Goal: Information Seeking & Learning: Check status

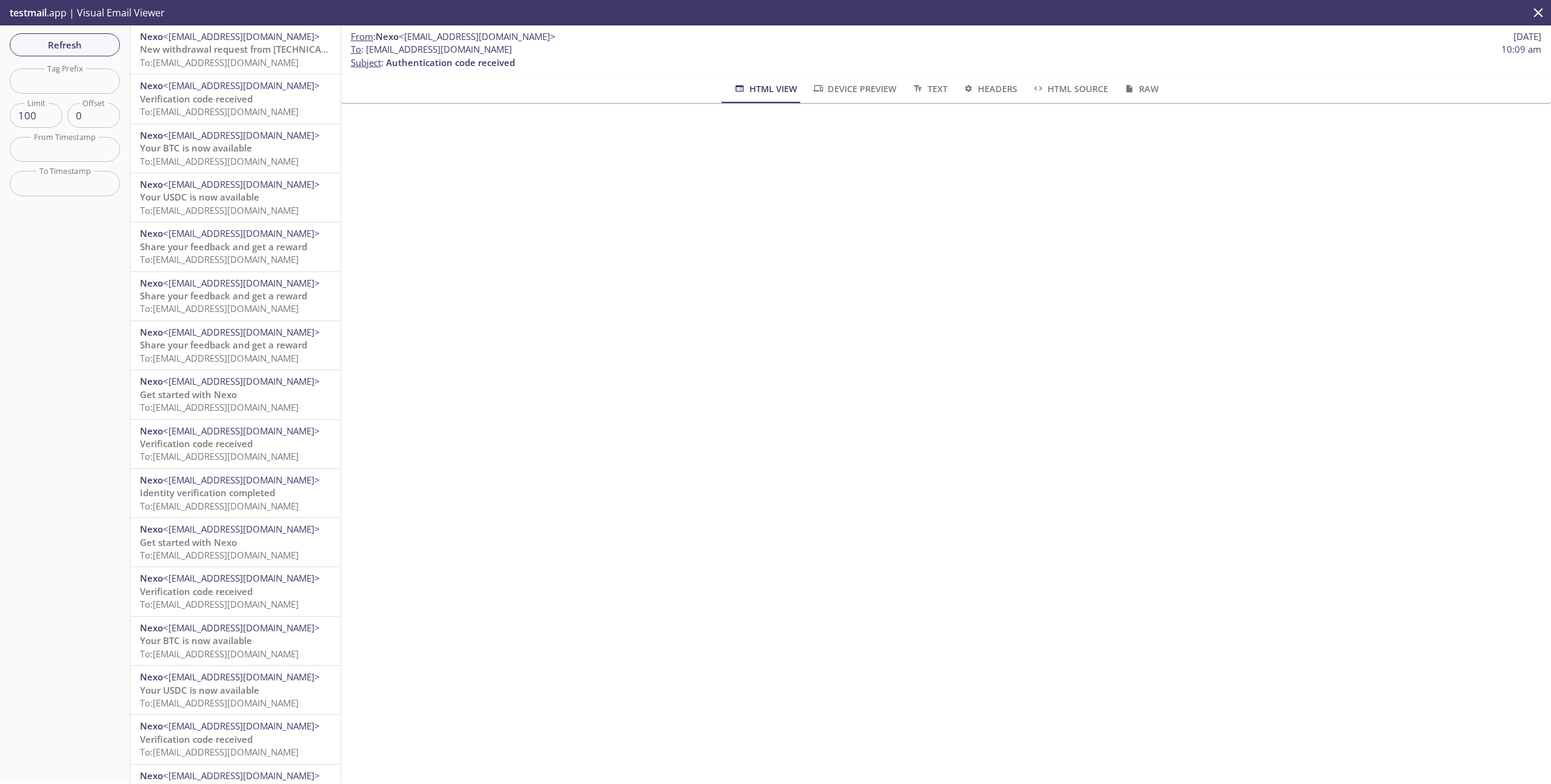
click at [243, 49] on span "New withdrawal request from [TECHNICAL_ID] - [DATE] 08:32:56 (CET)" at bounding box center [292, 49] width 303 height 12
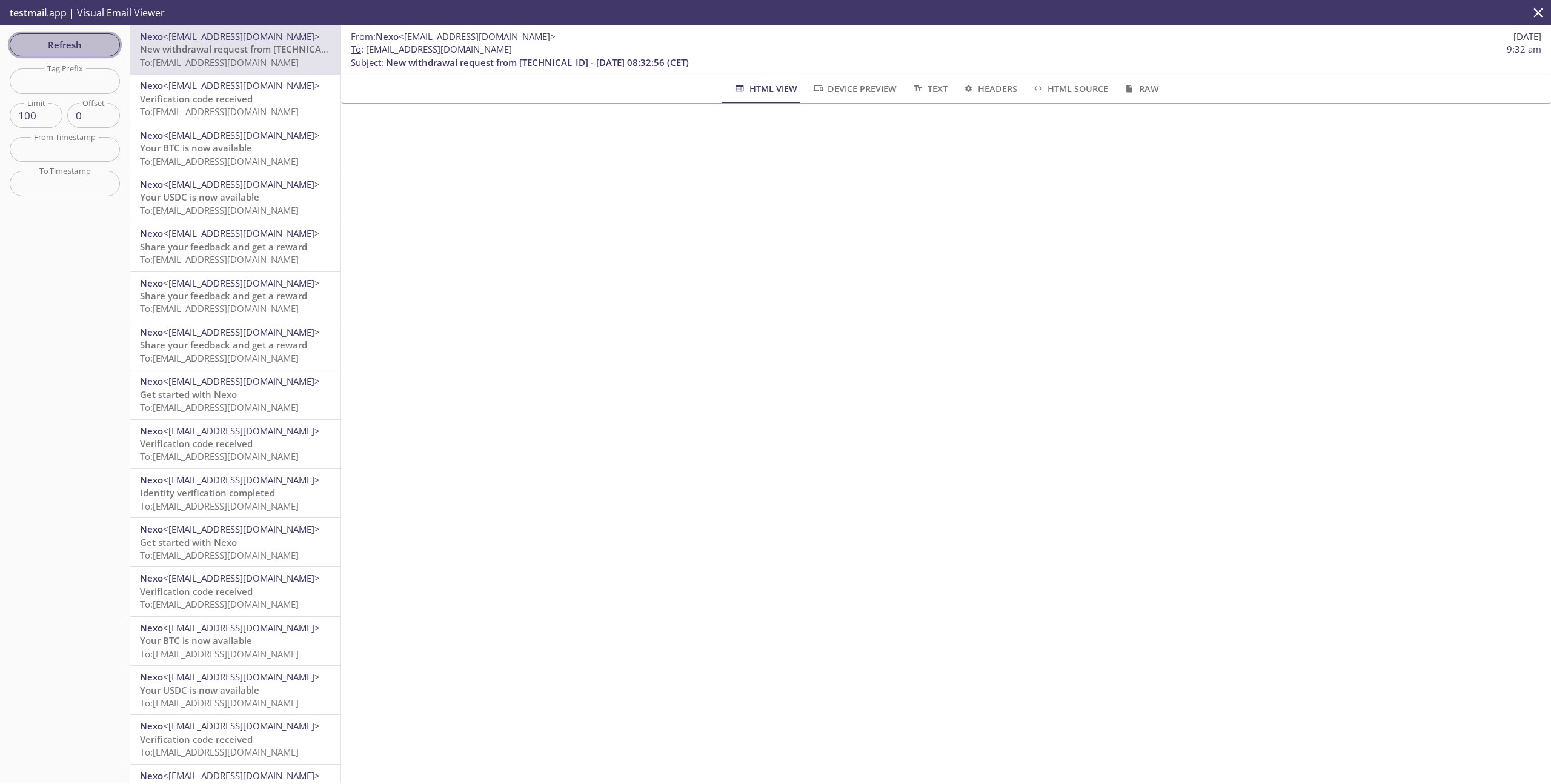
click at [93, 51] on span "Refresh" at bounding box center [65, 45] width 91 height 16
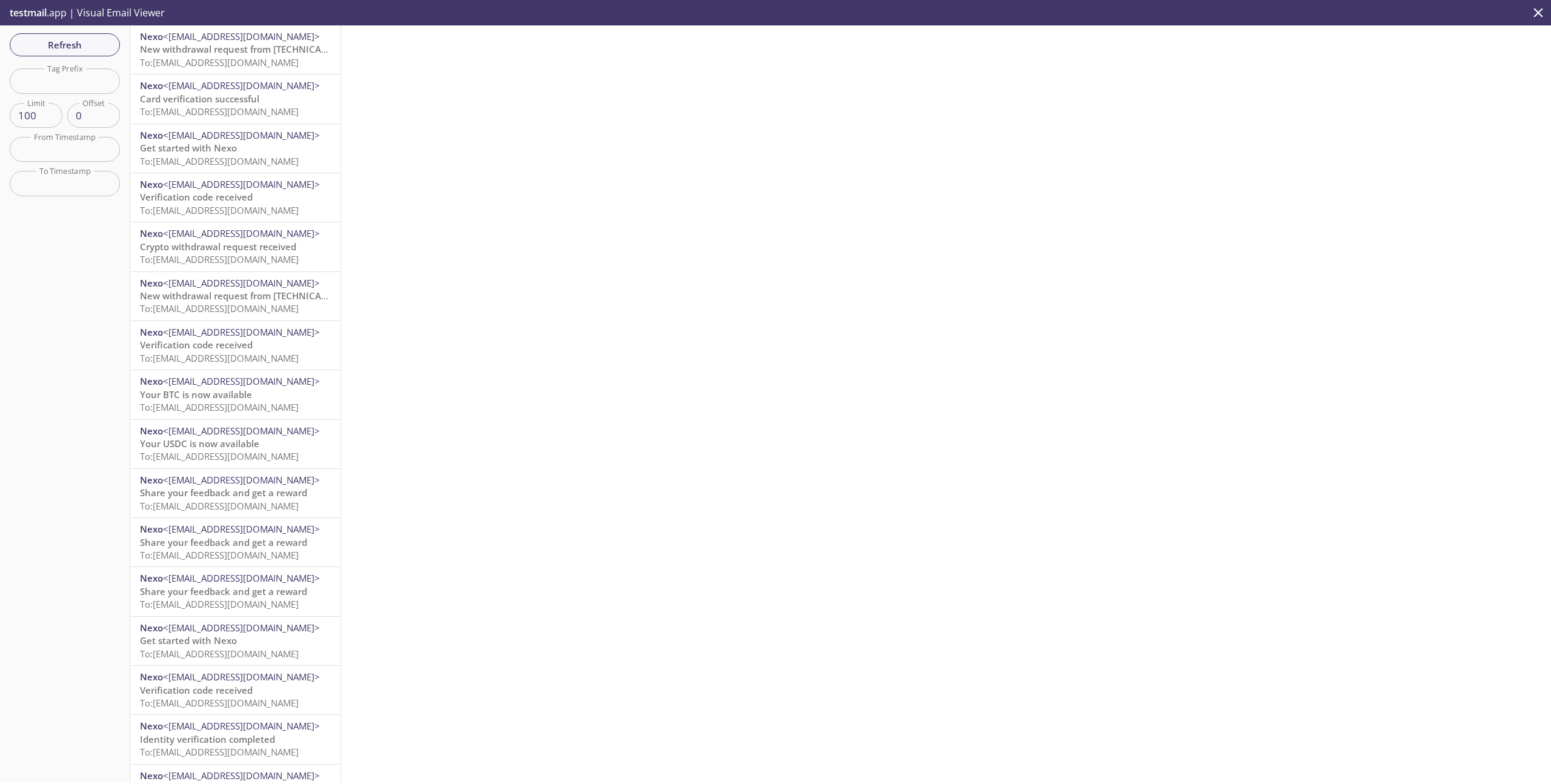
click at [259, 59] on span "To: [EMAIL_ADDRESS][DOMAIN_NAME]" at bounding box center [219, 63] width 159 height 12
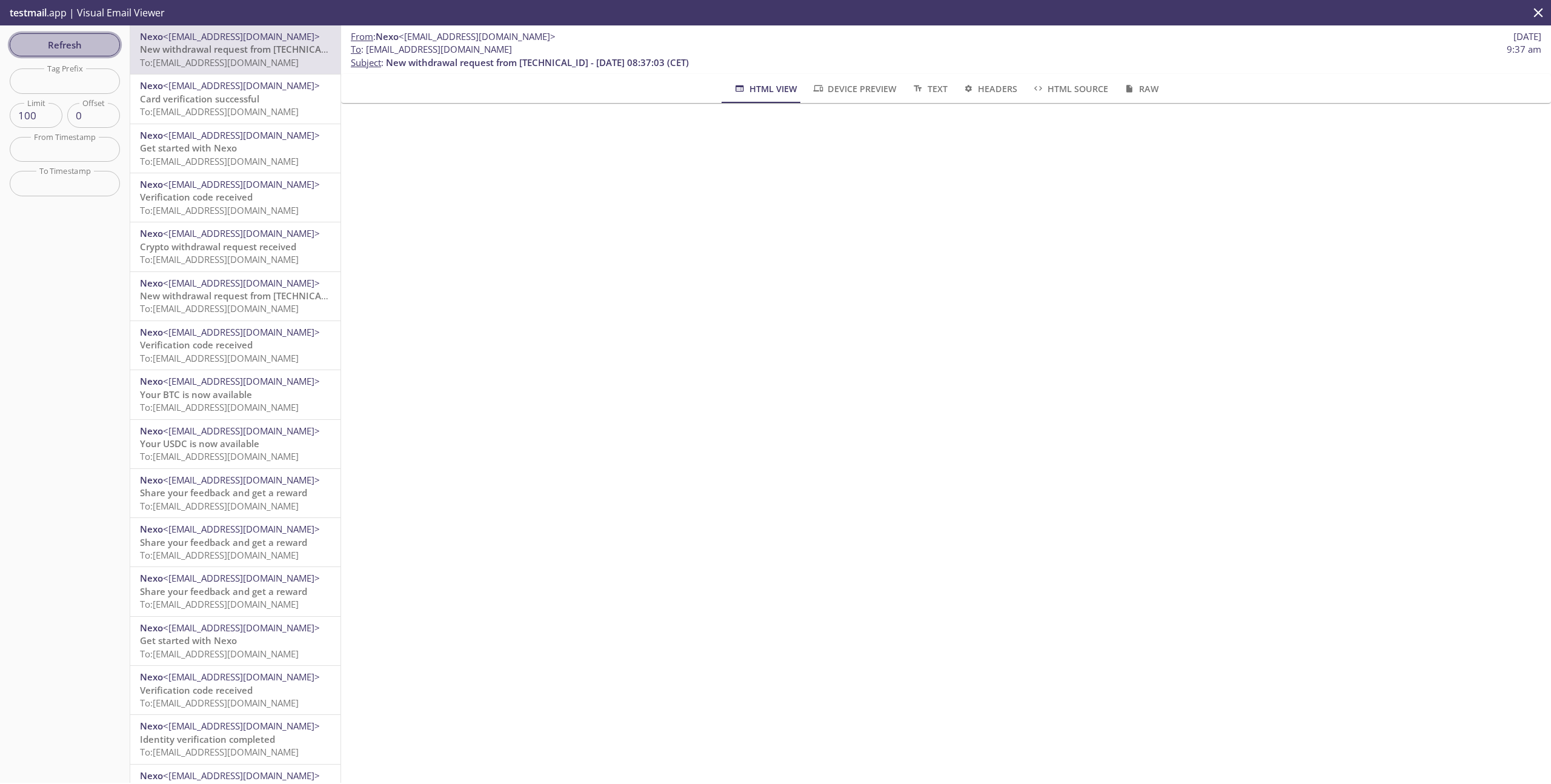
click at [90, 43] on span "Refresh" at bounding box center [65, 45] width 91 height 16
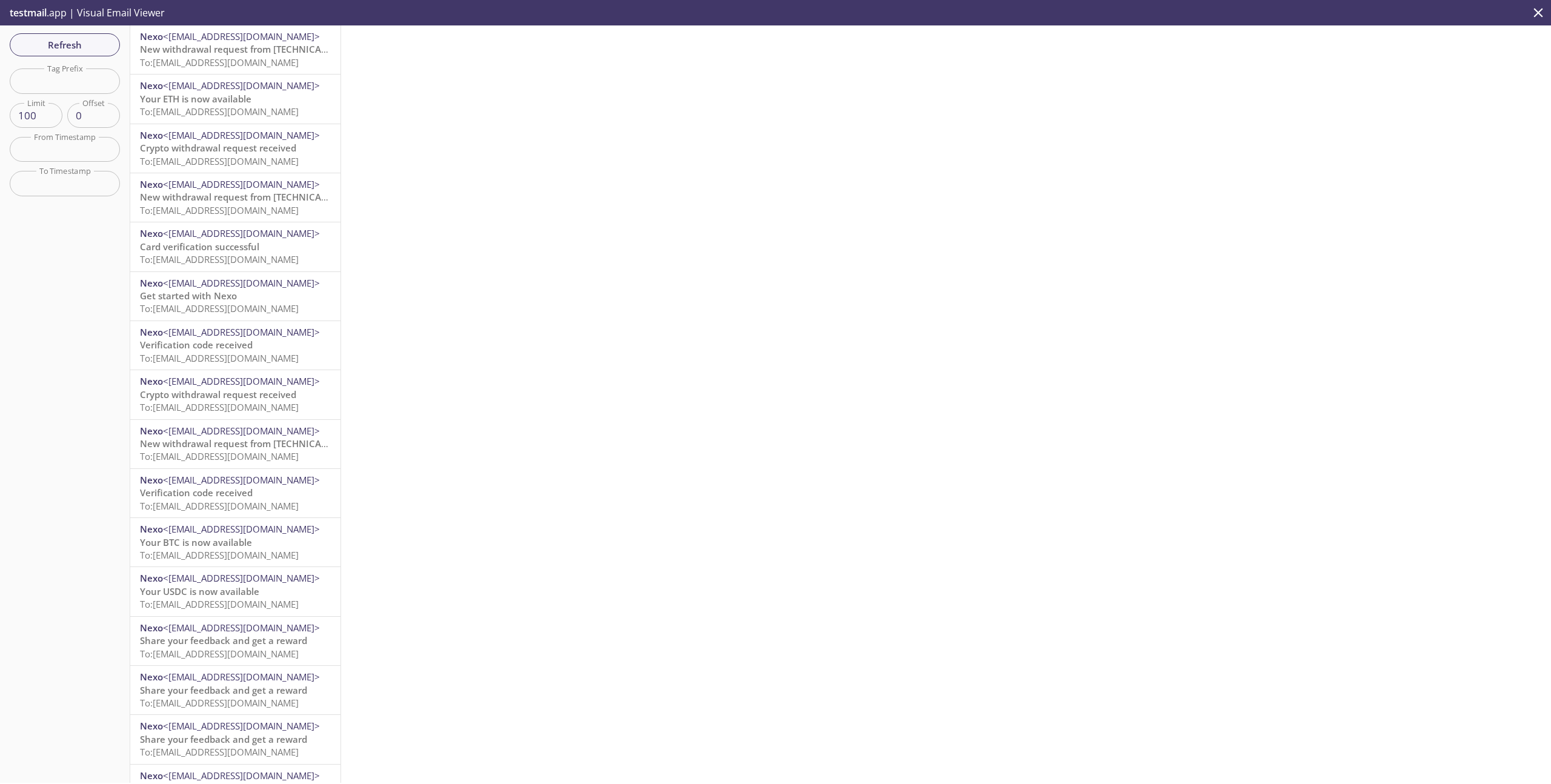
click at [253, 57] on span "To: [EMAIL_ADDRESS][DOMAIN_NAME]" at bounding box center [219, 63] width 159 height 12
